Goal: Transaction & Acquisition: Purchase product/service

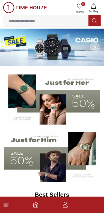
click at [66, 206] on icon "button" at bounding box center [65, 204] width 6 height 6
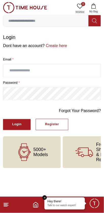
click at [41, 68] on input "text" at bounding box center [51, 70] width 97 height 13
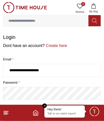
type input "**********"
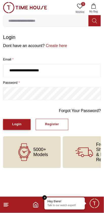
click at [10, 121] on button "Login" at bounding box center [17, 124] width 28 height 11
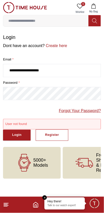
click at [81, 112] on link "Forgot Your Password?" at bounding box center [80, 111] width 42 height 6
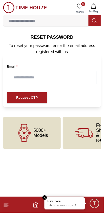
click at [46, 79] on input "text" at bounding box center [51, 77] width 89 height 13
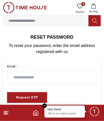
type input "*"
type input "**********"
click at [38, 98] on button "Request OTP" at bounding box center [27, 97] width 40 height 11
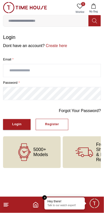
click at [9, 203] on icon at bounding box center [6, 204] width 6 height 6
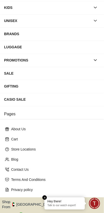
scroll to position [58, 0]
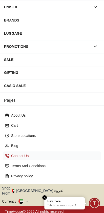
click at [26, 156] on p "Contact Us" at bounding box center [54, 155] width 86 height 5
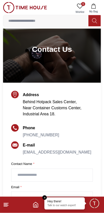
scroll to position [21, 0]
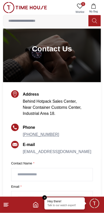
click at [41, 136] on link "+971569145151" at bounding box center [41, 134] width 36 height 4
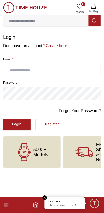
click at [55, 22] on input at bounding box center [45, 21] width 85 height 10
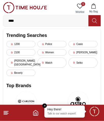
type input "*****"
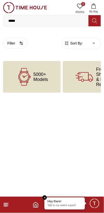
click at [44, 195] on em "Close tooltip" at bounding box center [44, 197] width 5 height 5
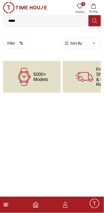
click at [67, 205] on icon "button" at bounding box center [65, 204] width 6 height 6
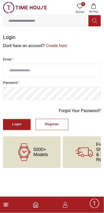
click at [11, 197] on footer at bounding box center [52, 204] width 104 height 16
click at [33, 206] on icon "Home" at bounding box center [36, 204] width 6 height 6
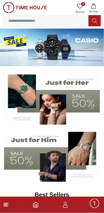
click at [56, 22] on input at bounding box center [45, 21] width 85 height 10
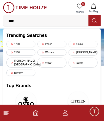
type input "*****"
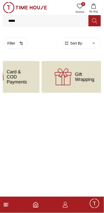
scroll to position [0, 161]
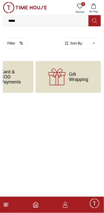
click at [61, 22] on input "*****" at bounding box center [45, 21] width 85 height 10
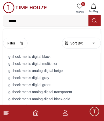
type input "*******"
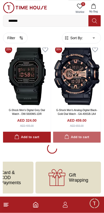
scroll to position [918, 0]
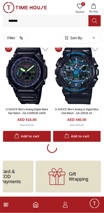
scroll to position [1923, 0]
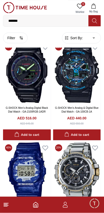
click at [93, 202] on span "Minimize live chat window" at bounding box center [94, 203] width 15 height 15
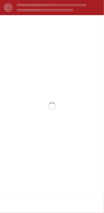
scroll to position [0, 0]
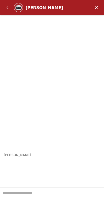
scroll to position [916, 0]
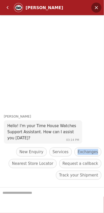
click at [92, 9] on em "Minimize" at bounding box center [96, 8] width 10 height 10
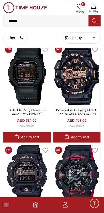
scroll to position [918, 0]
